Goal: Task Accomplishment & Management: Manage account settings

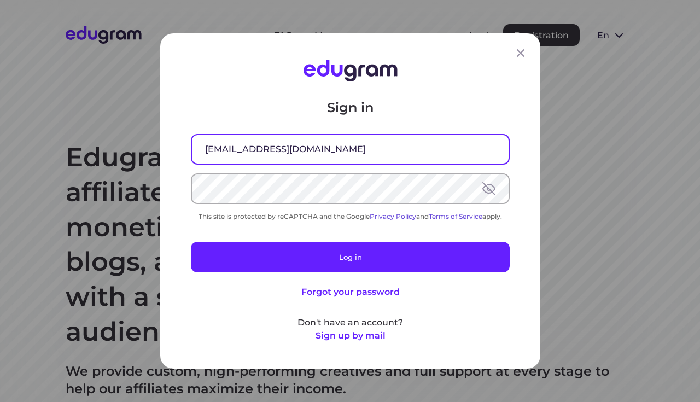
type input "[EMAIL_ADDRESS][DOMAIN_NAME]"
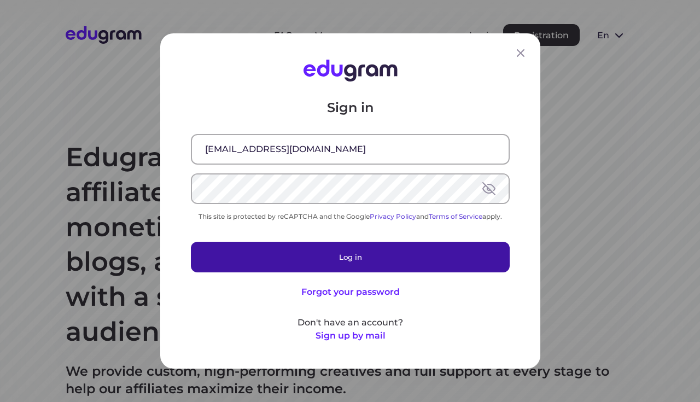
click at [257, 248] on button "Log in" at bounding box center [350, 257] width 319 height 31
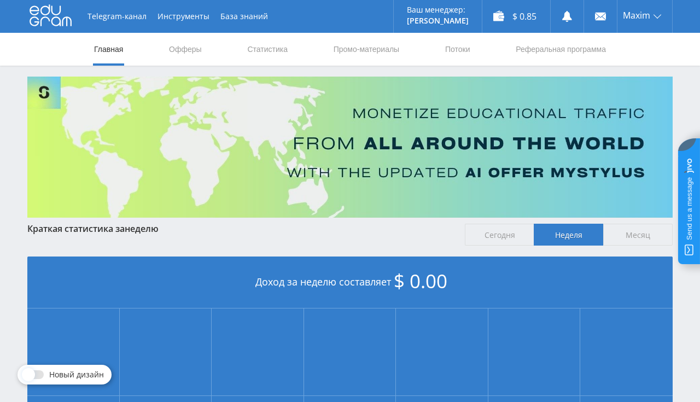
click at [382, 72] on div "Telegram-канал Инструменты База знаний Ваш менеджер: Alex Alex Online @edugram_…" at bounding box center [350, 324] width 700 height 649
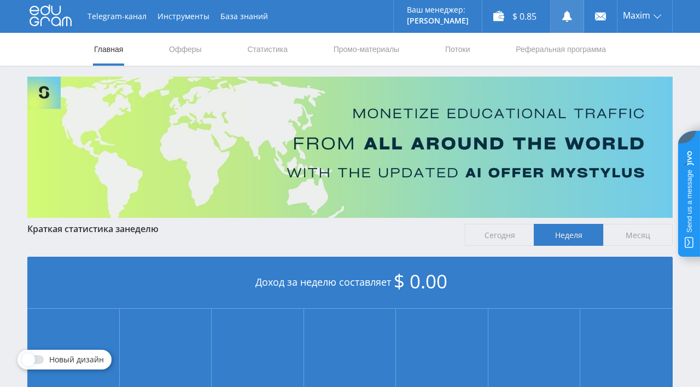
scroll to position [0, 9]
